Goal: Task Accomplishment & Management: Use online tool/utility

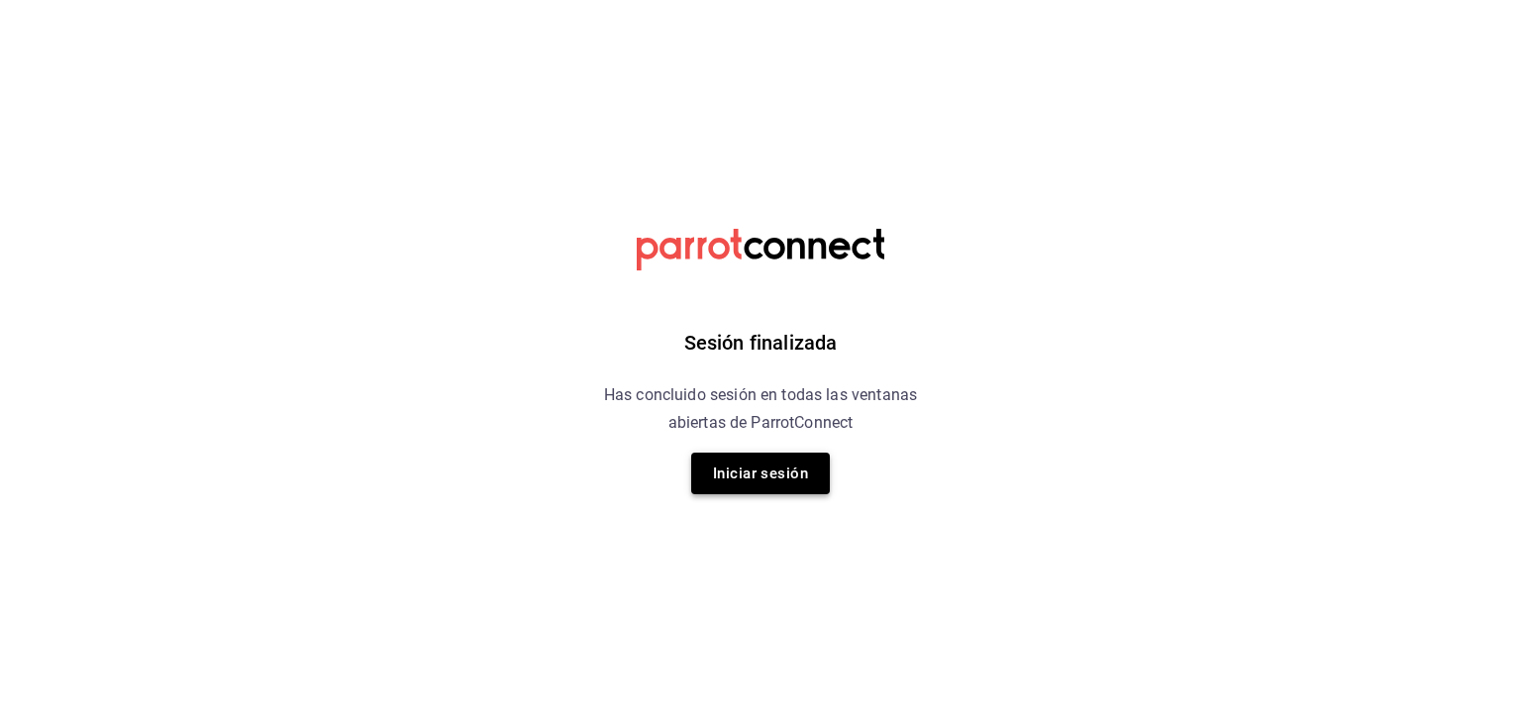
click at [741, 472] on button "Iniciar sesión" at bounding box center [760, 474] width 139 height 42
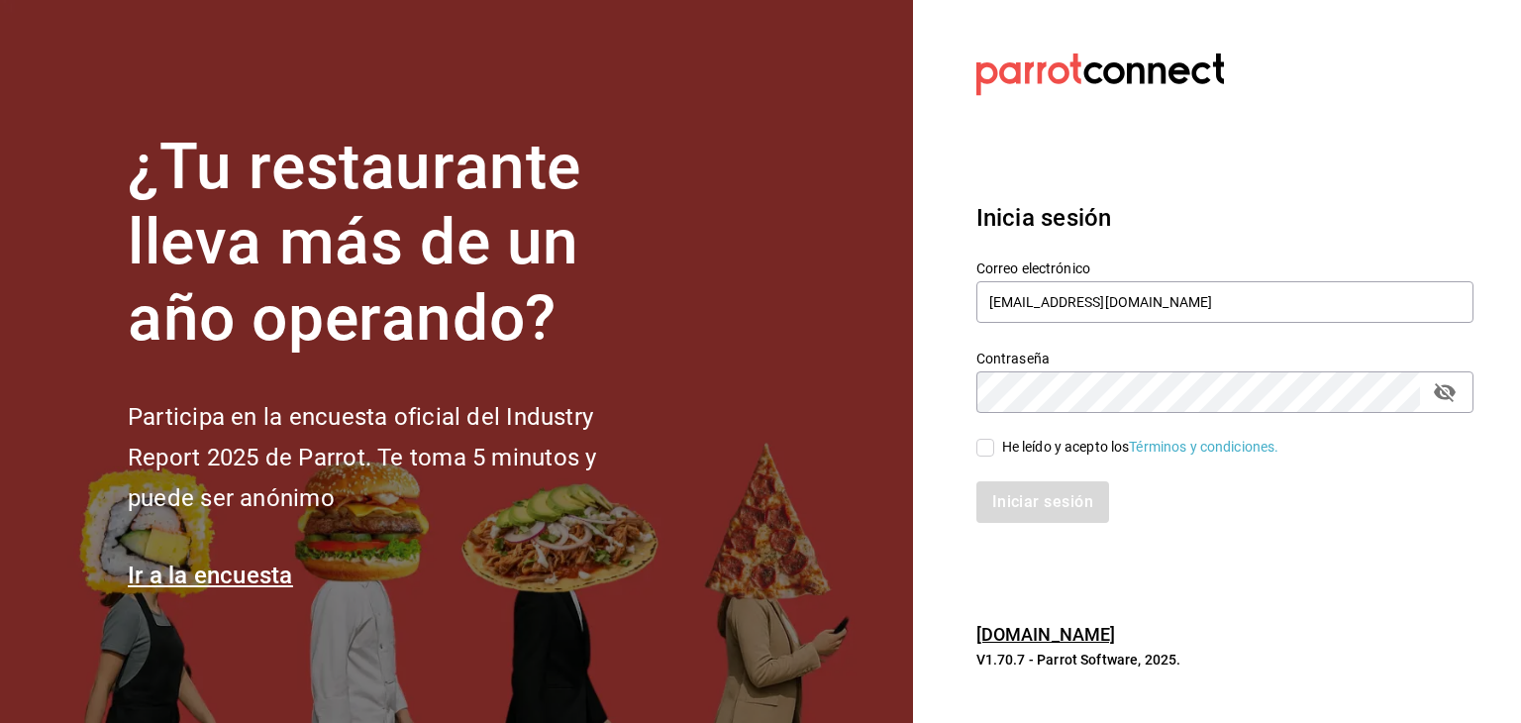
click at [987, 453] on input "He leído y acepto los Términos y condiciones." at bounding box center [986, 448] width 18 height 18
checkbox input "true"
click at [1016, 501] on button "Iniciar sesión" at bounding box center [1044, 502] width 135 height 42
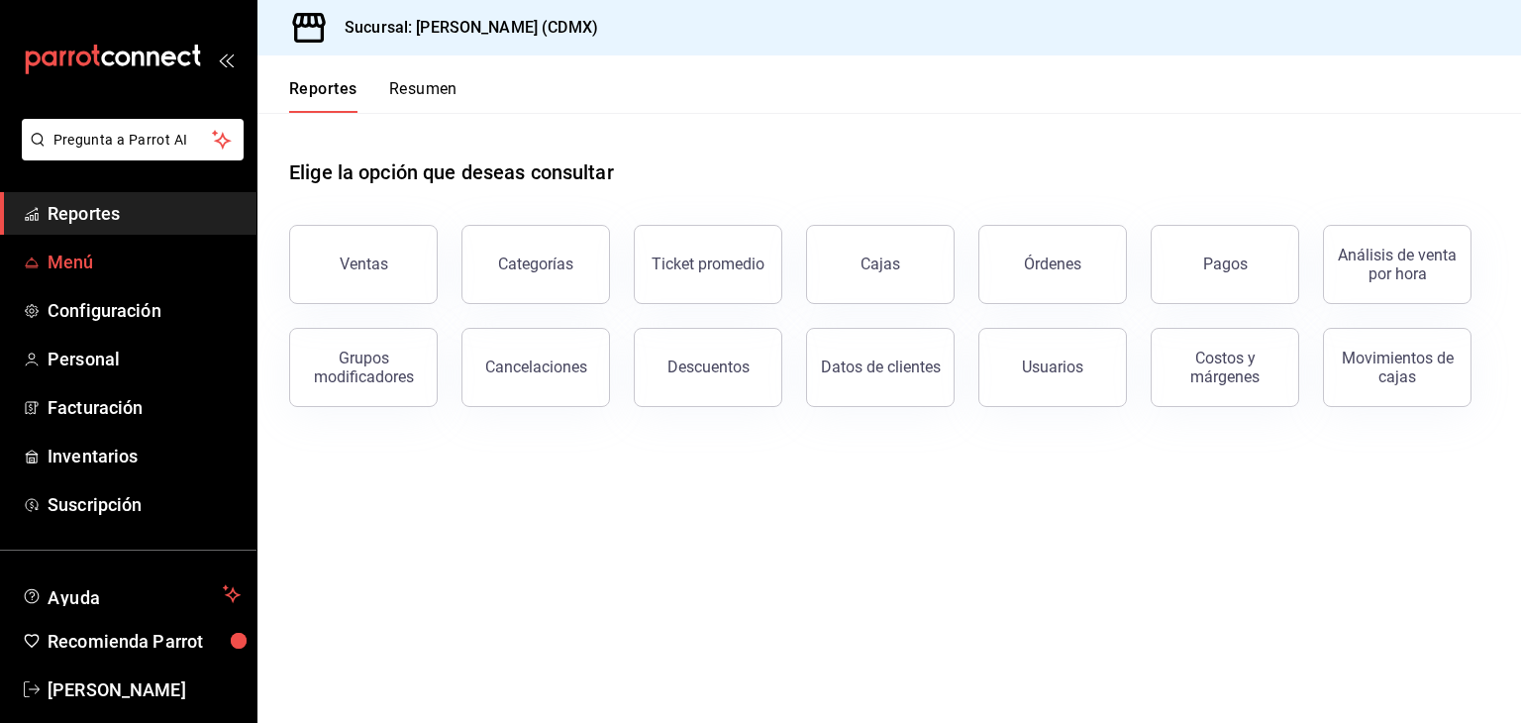
click at [123, 258] on span "Menú" at bounding box center [144, 262] width 193 height 27
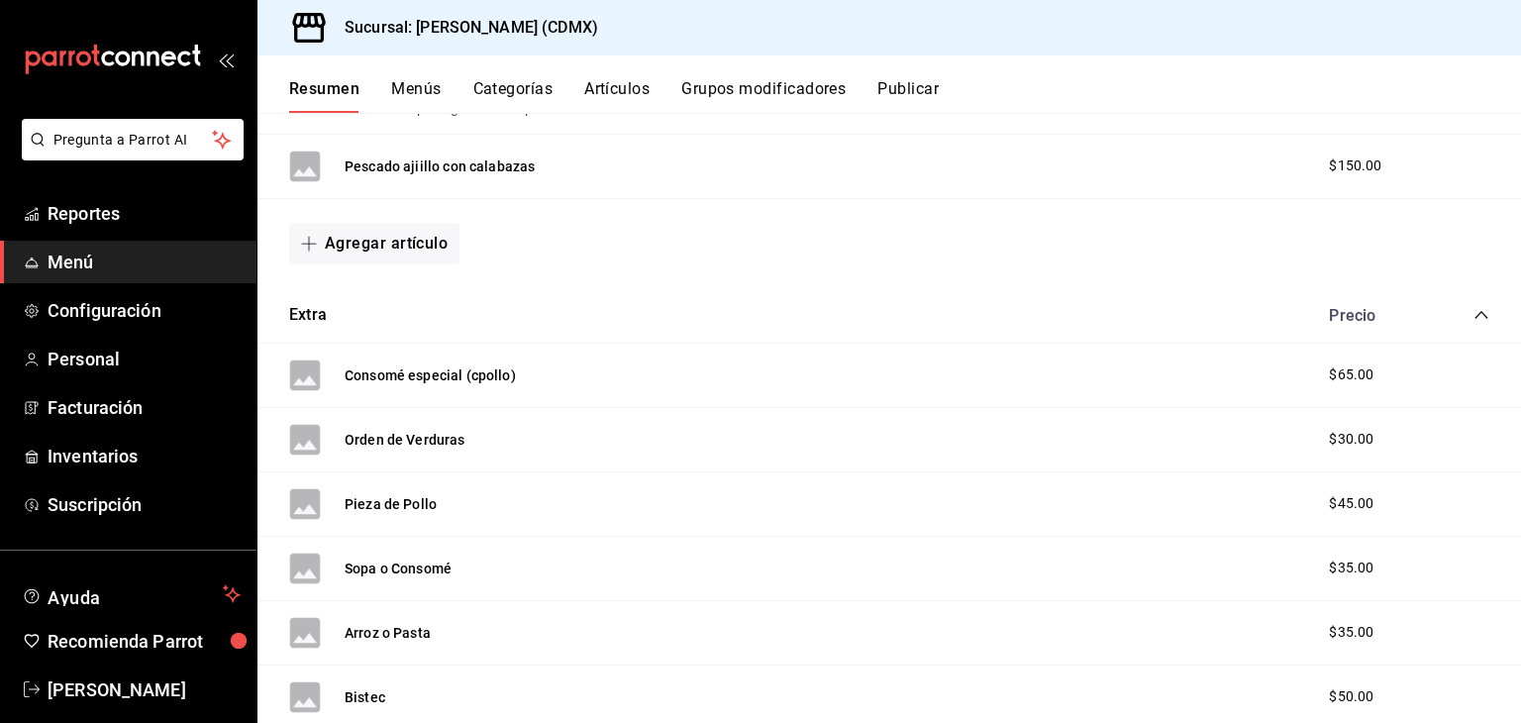
scroll to position [13462, 0]
click at [426, 264] on button "Agregar artículo" at bounding box center [374, 244] width 170 height 42
click at [375, 385] on li "Artículo nuevo" at bounding box center [367, 380] width 156 height 49
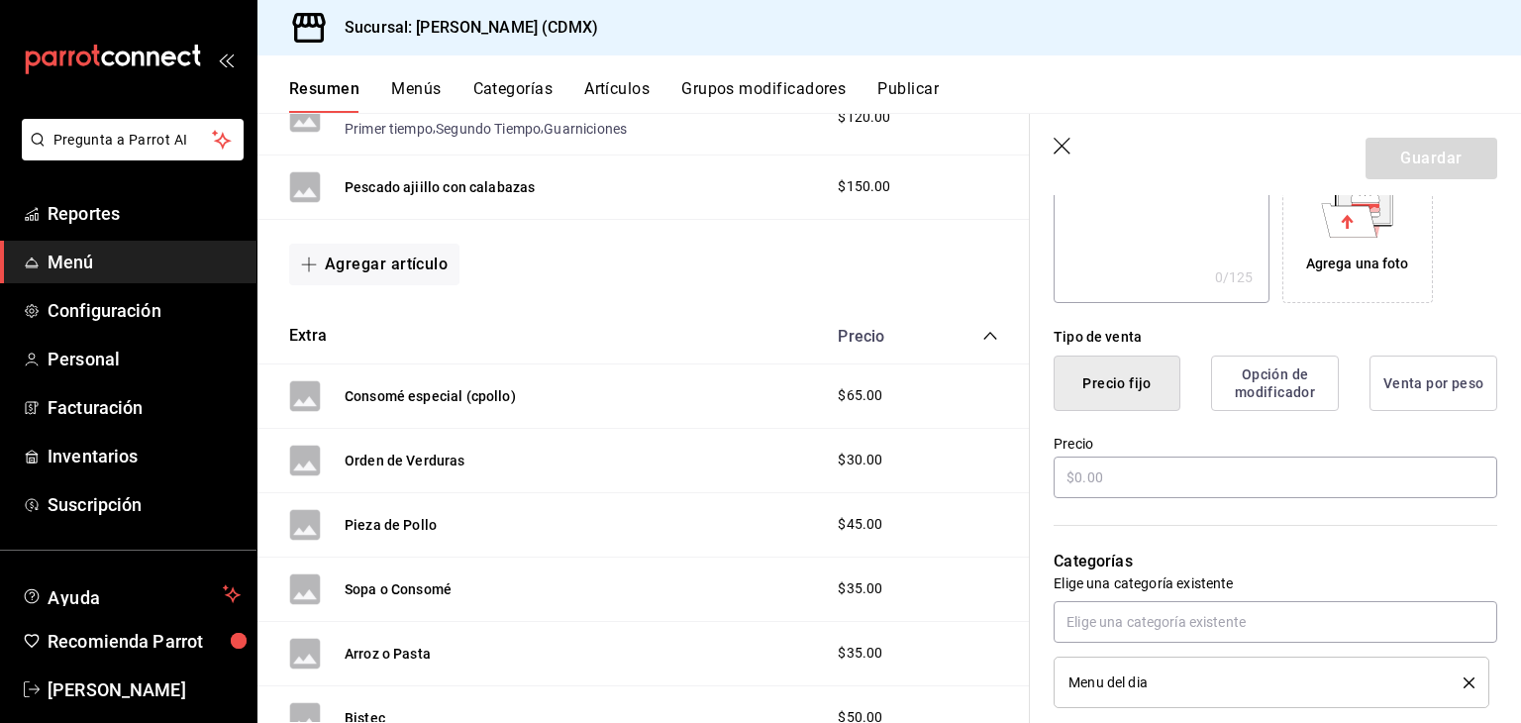
scroll to position [376, 0]
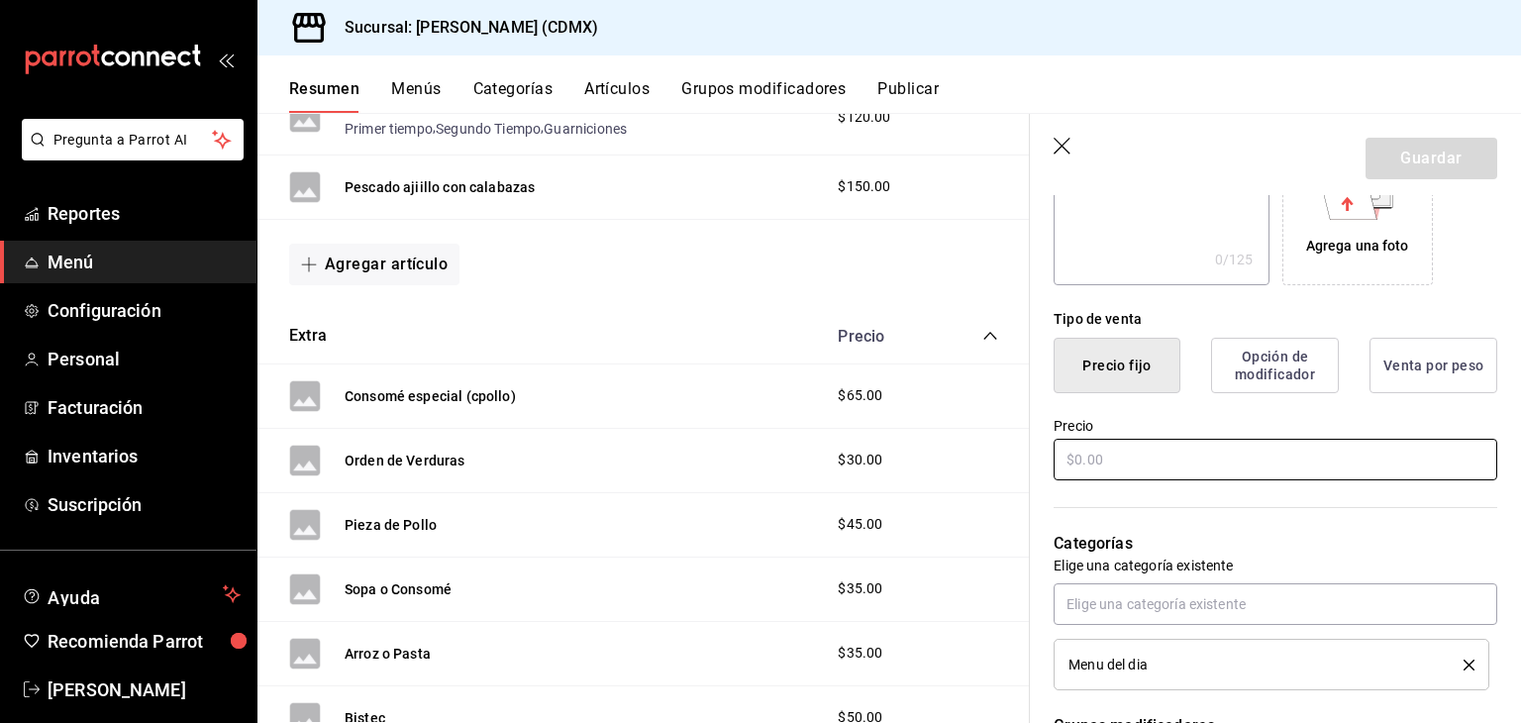
type input "Pechuga asada con verduras"
click at [1161, 459] on input "text" at bounding box center [1276, 460] width 444 height 42
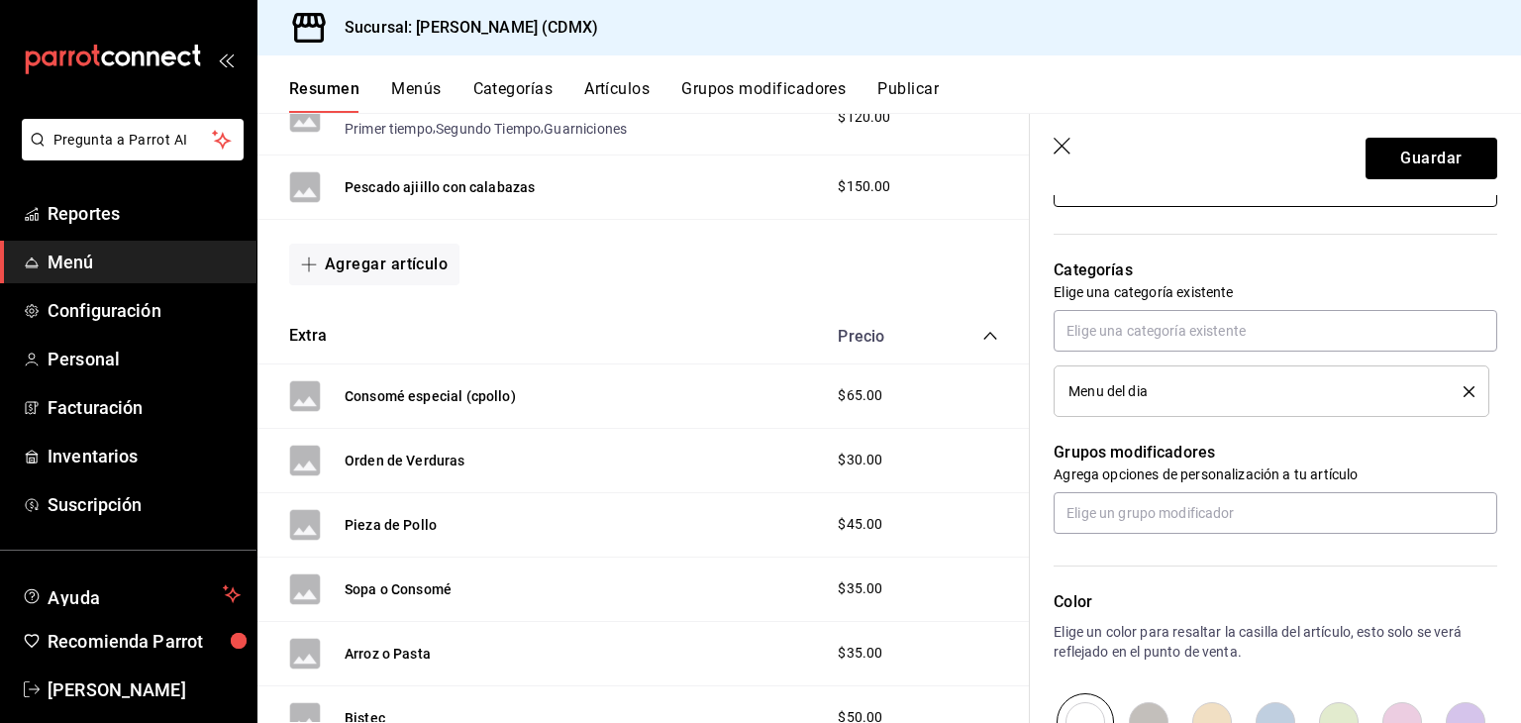
scroll to position [842, 0]
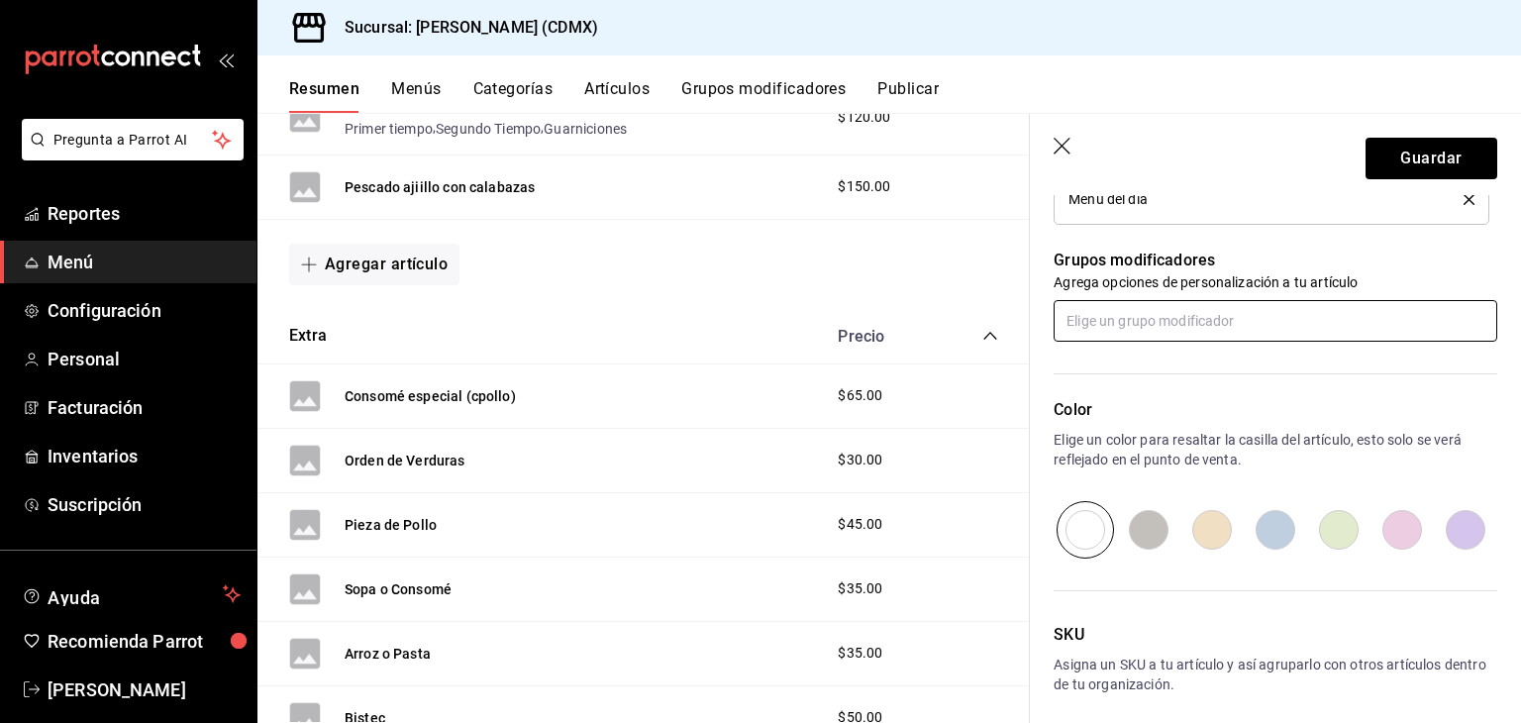
type input "$130.00"
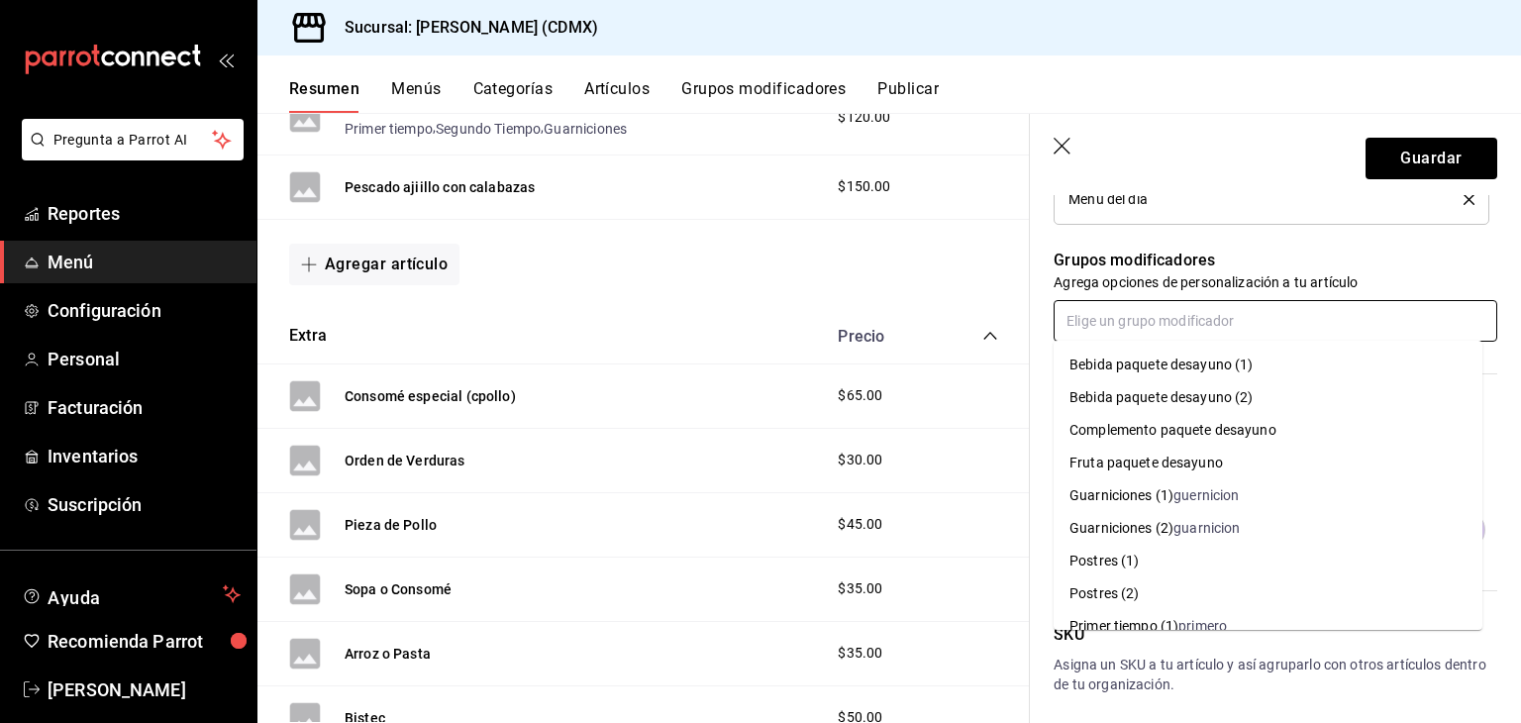
click at [1218, 318] on input "text" at bounding box center [1276, 321] width 444 height 42
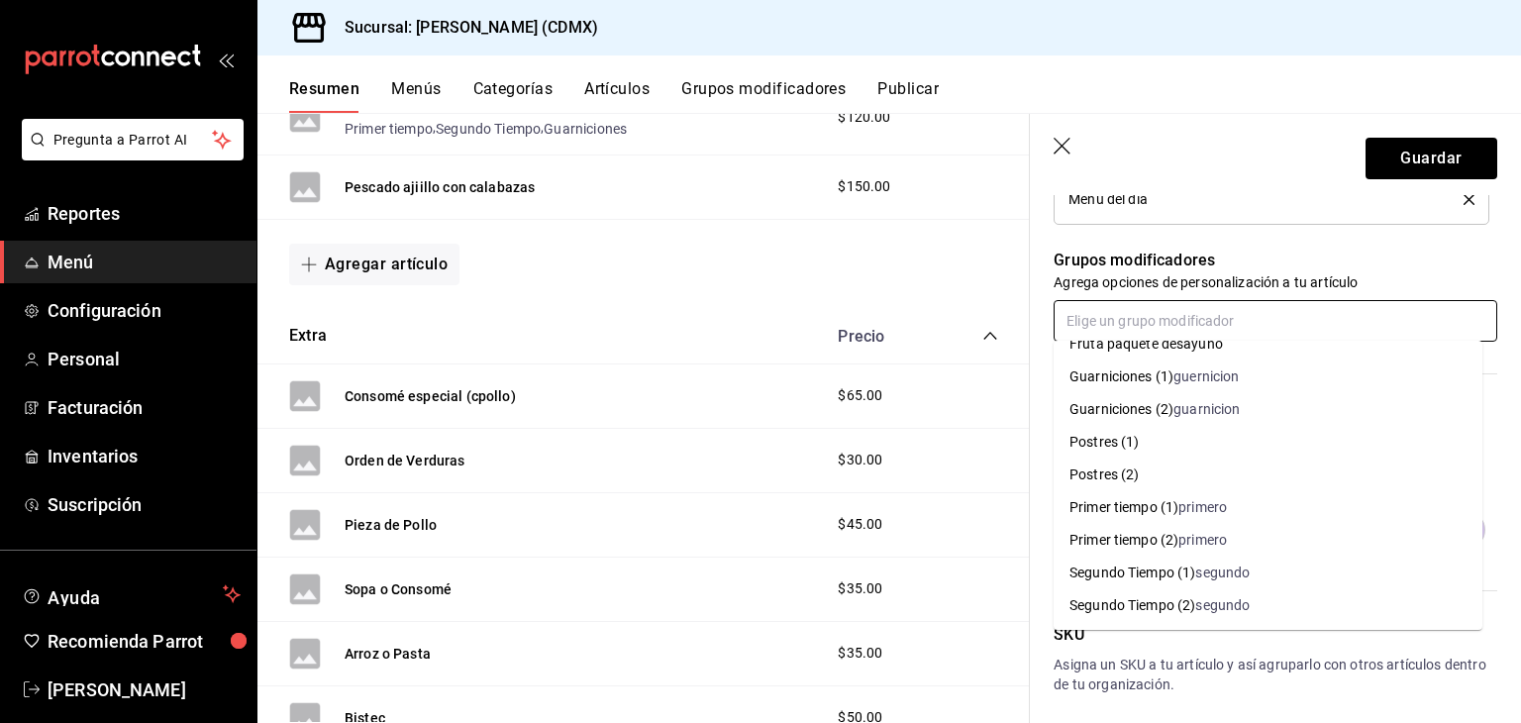
click at [1179, 504] on div "Primer tiempo (1)" at bounding box center [1124, 507] width 109 height 21
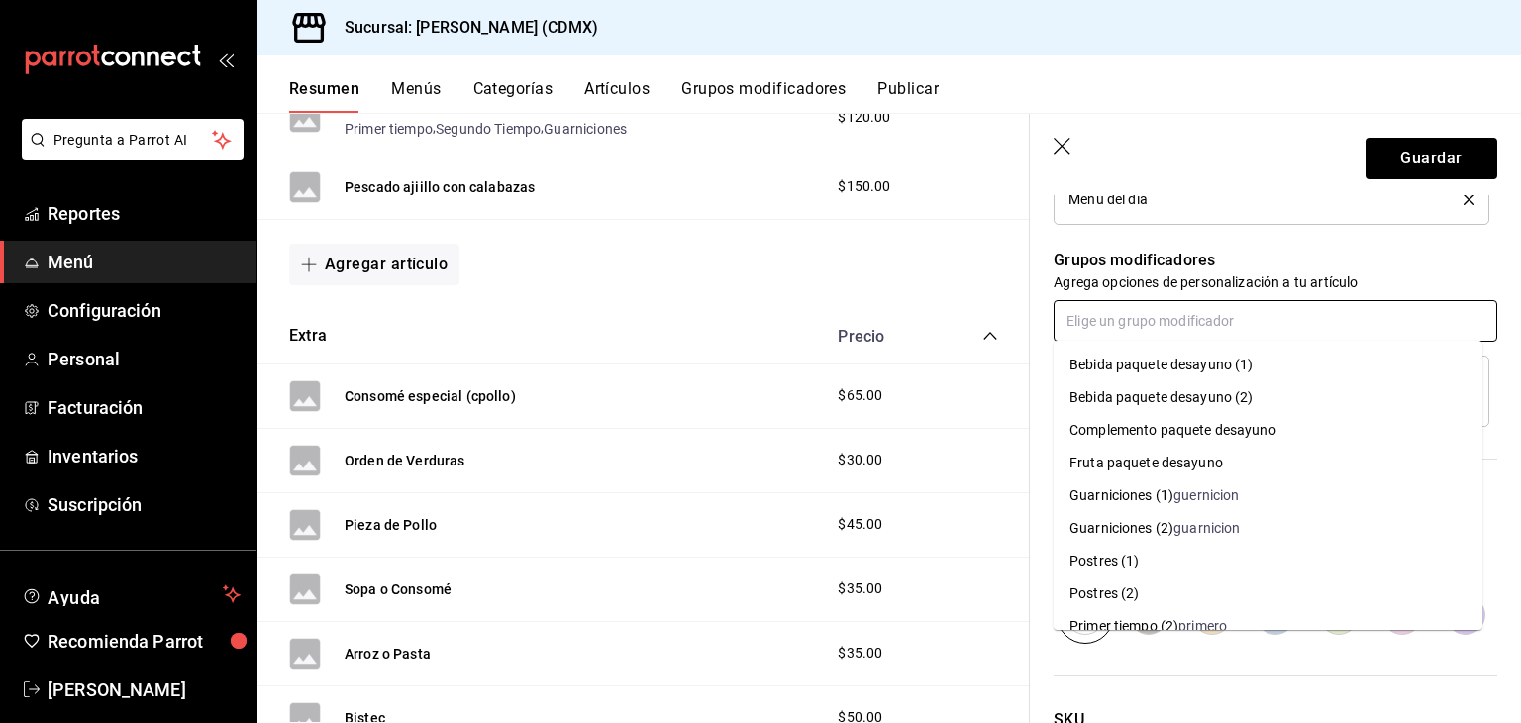
click at [1164, 324] on input "text" at bounding box center [1276, 321] width 444 height 42
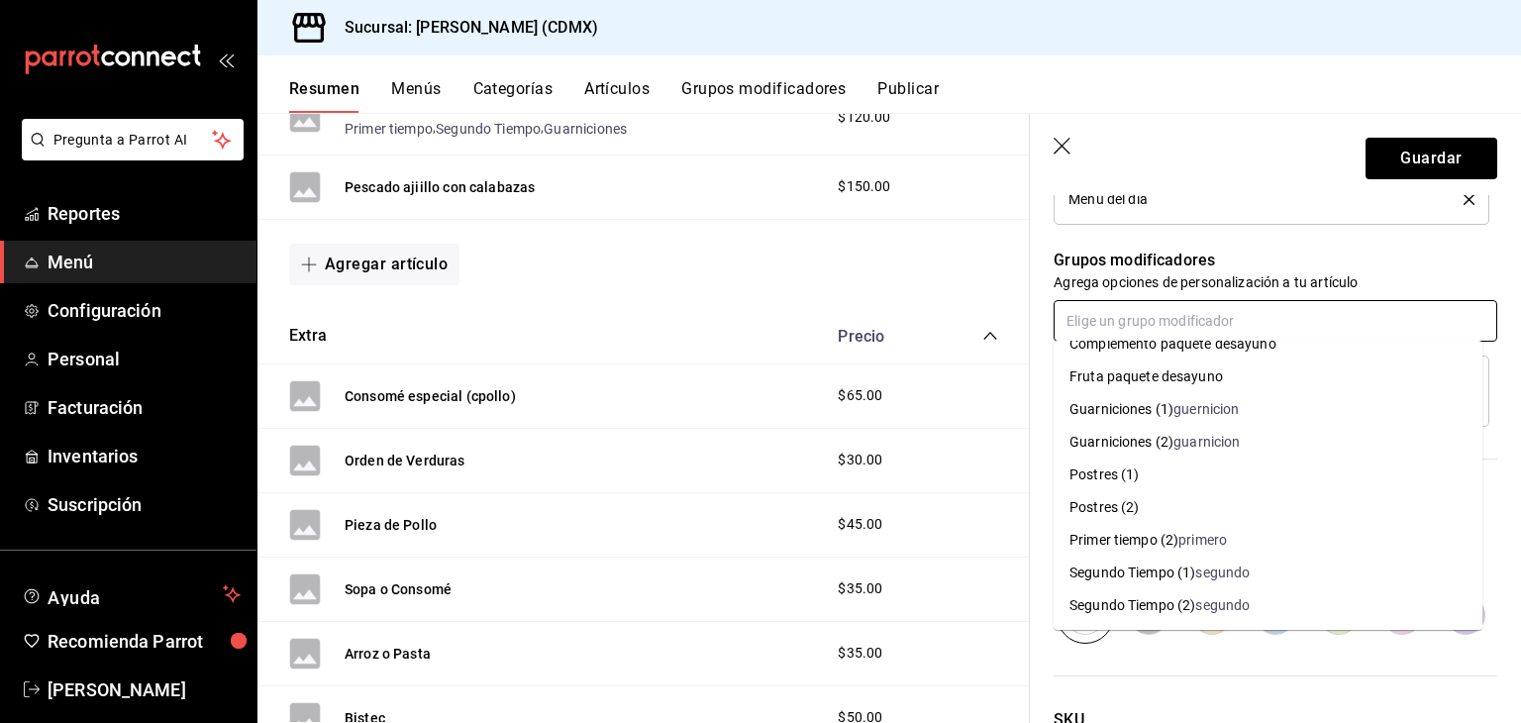
click at [1154, 566] on div "Segundo Tiempo (1)" at bounding box center [1133, 573] width 126 height 21
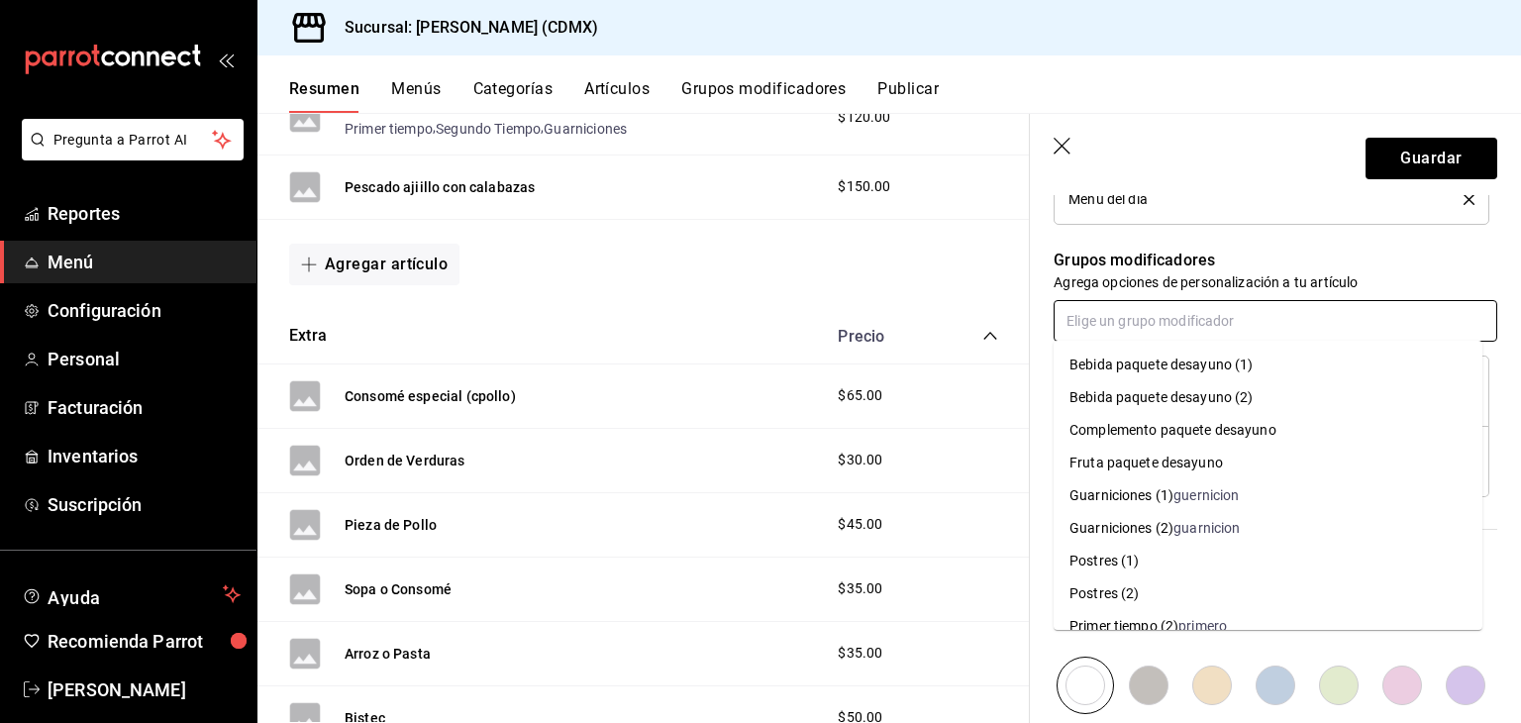
click at [1157, 332] on input "text" at bounding box center [1276, 321] width 444 height 42
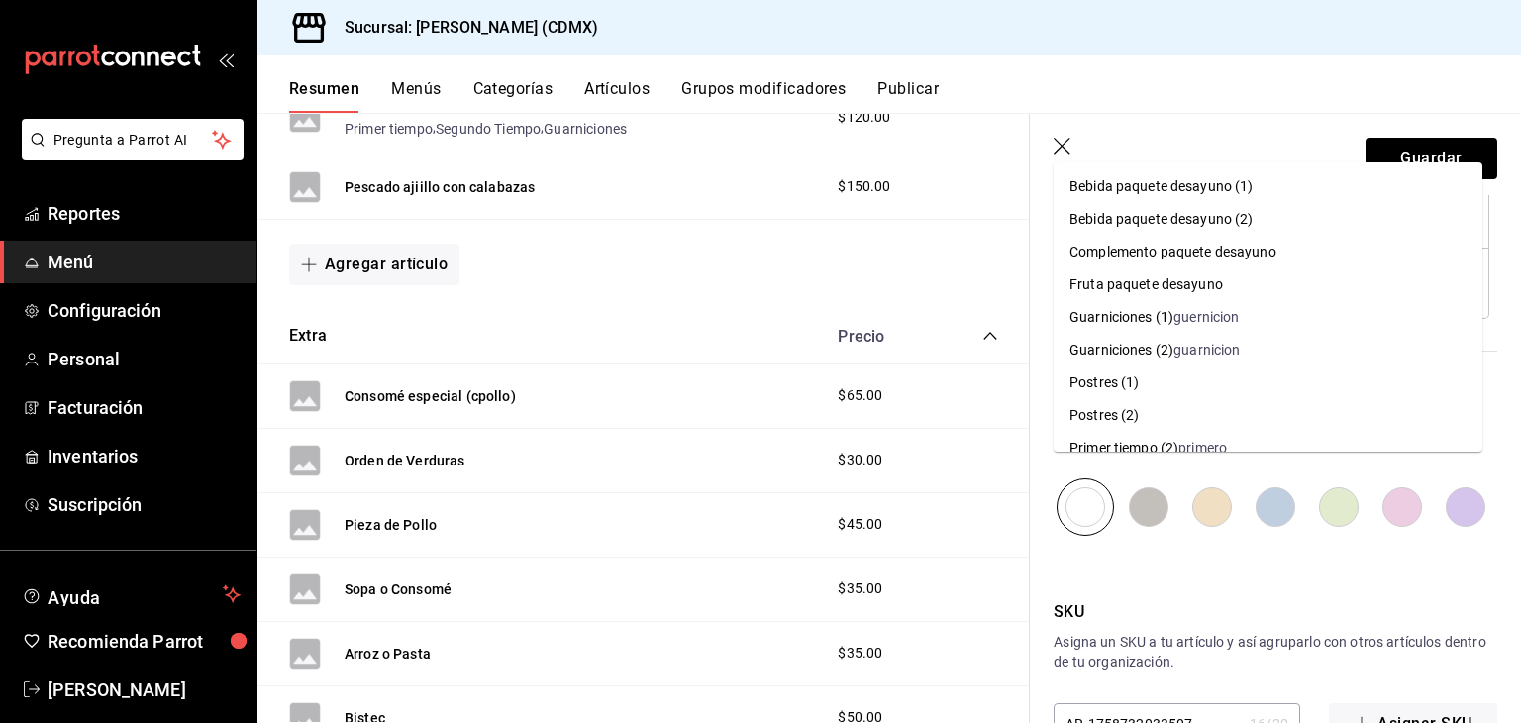
scroll to position [53, 0]
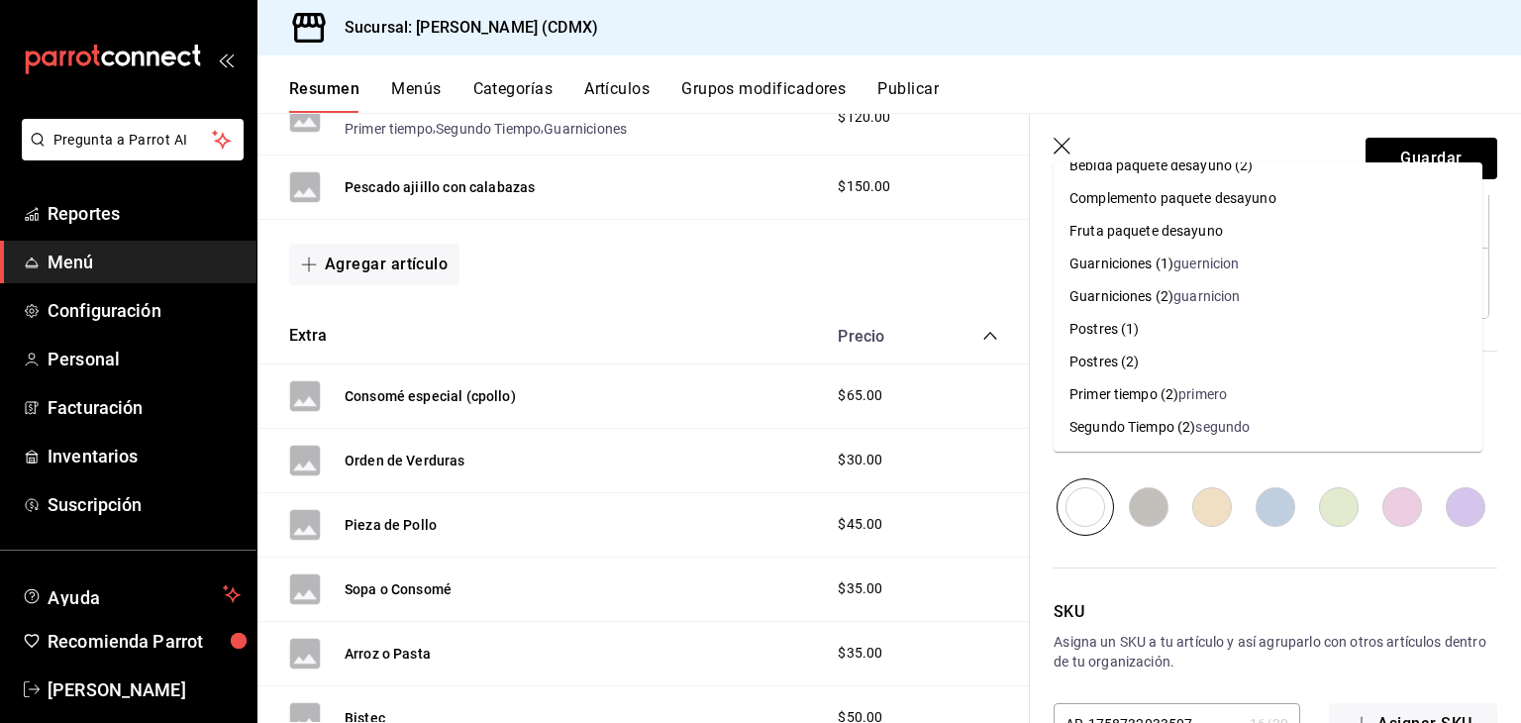
click at [1199, 268] on div "guernicion" at bounding box center [1206, 264] width 65 height 21
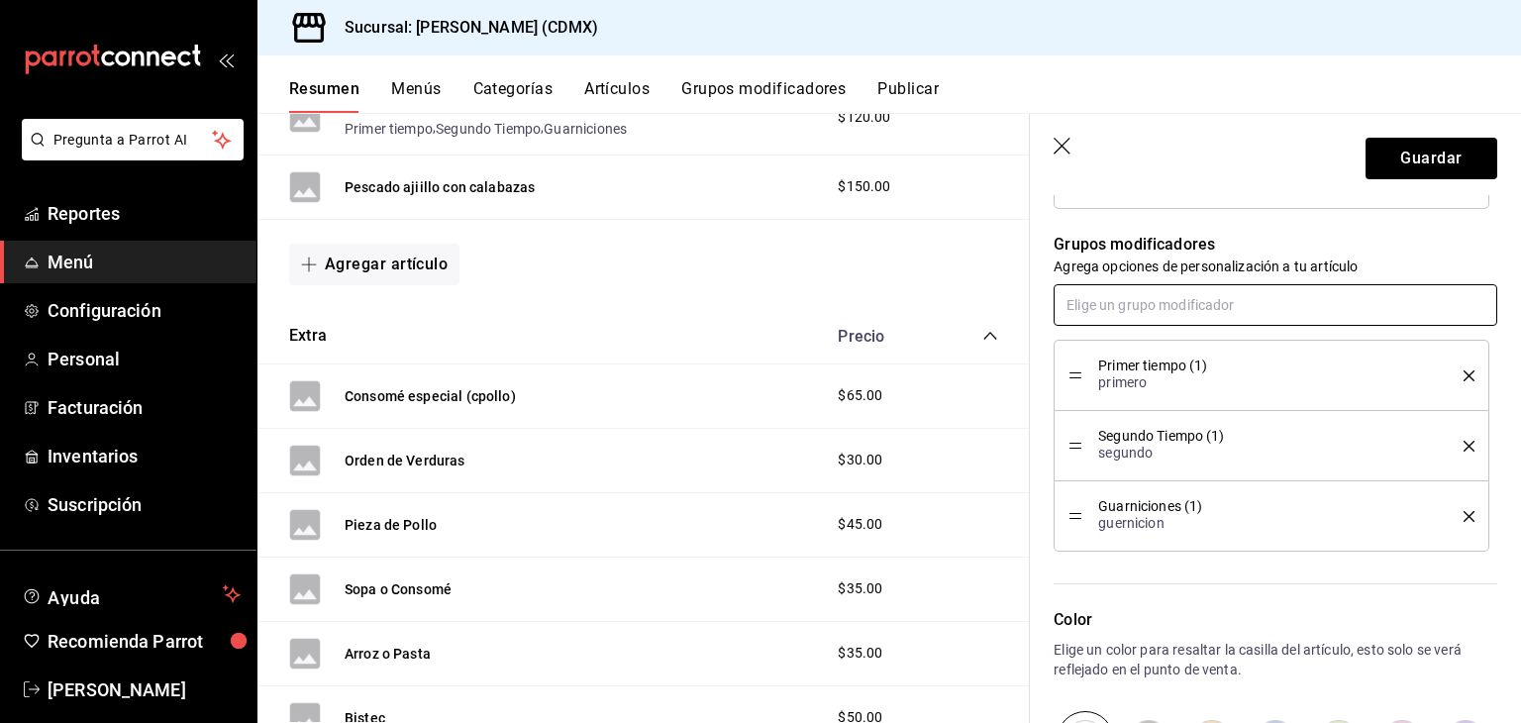
scroll to position [856, 0]
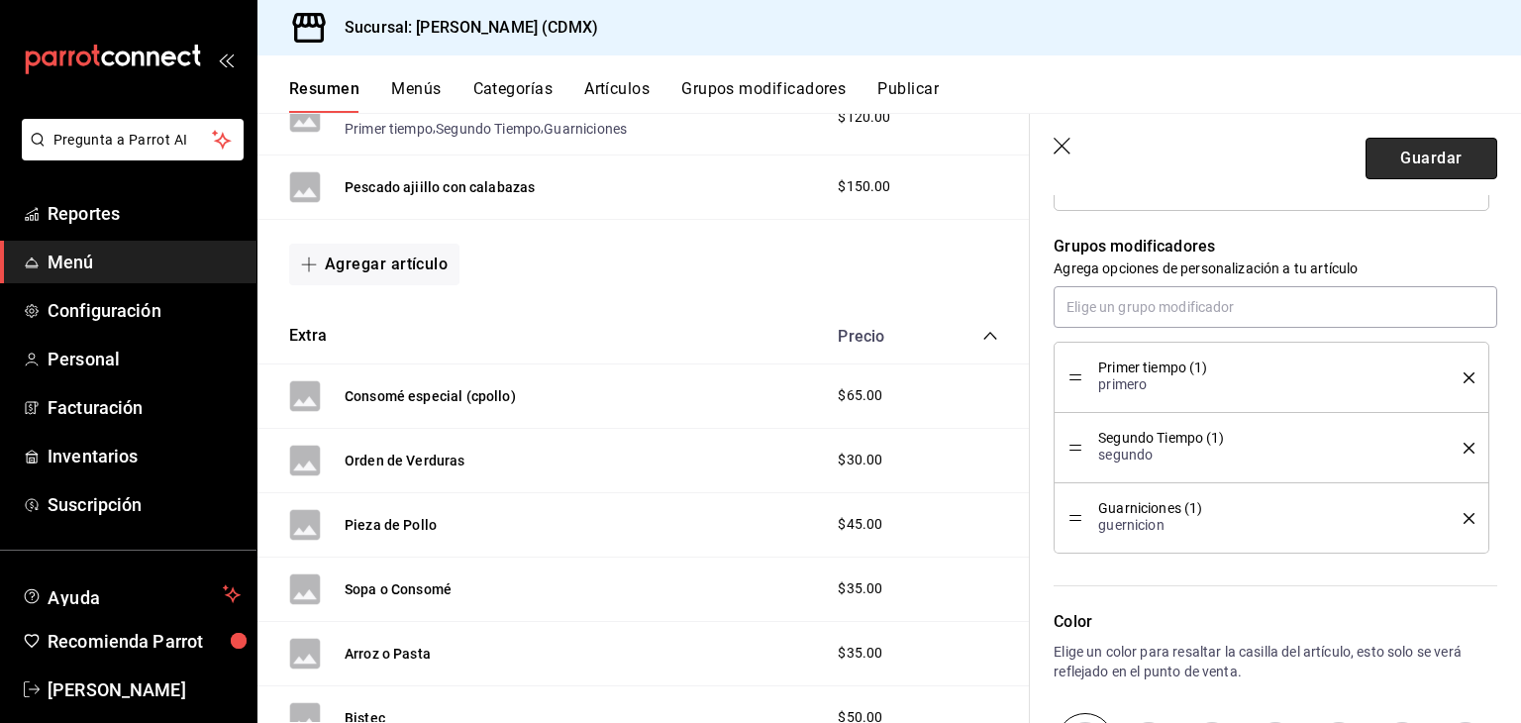
click at [1418, 157] on button "Guardar" at bounding box center [1432, 159] width 132 height 42
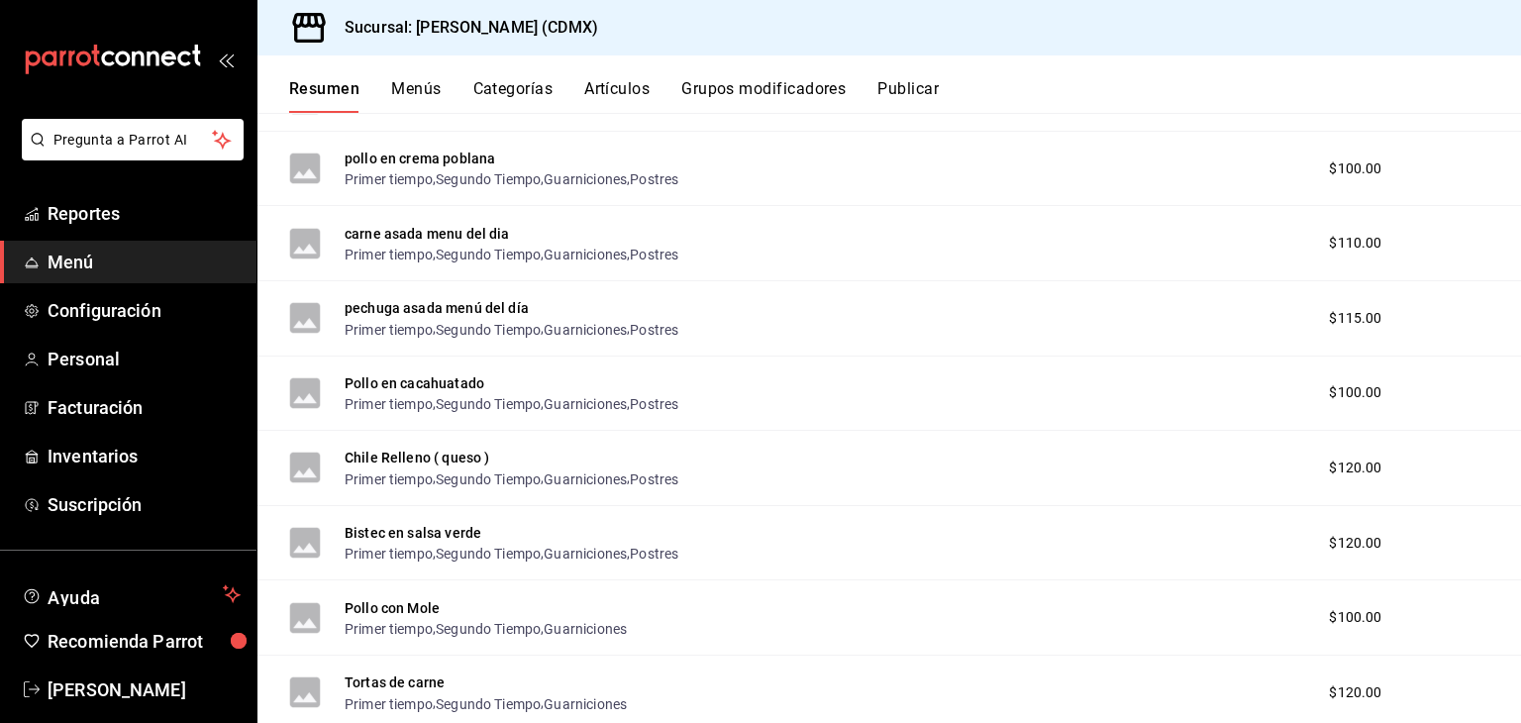
scroll to position [1494, 0]
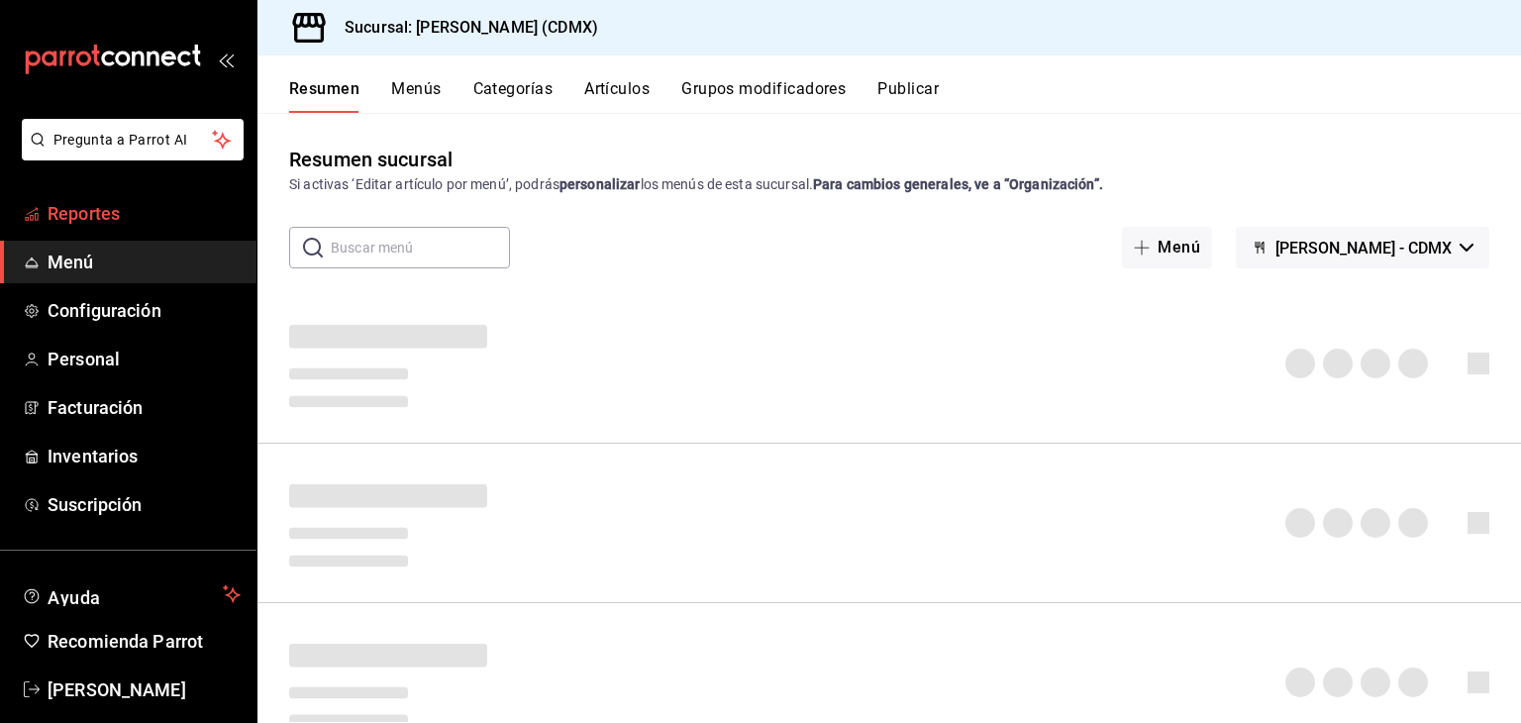
click at [88, 214] on span "Reportes" at bounding box center [144, 213] width 193 height 27
